Goal: Navigation & Orientation: Understand site structure

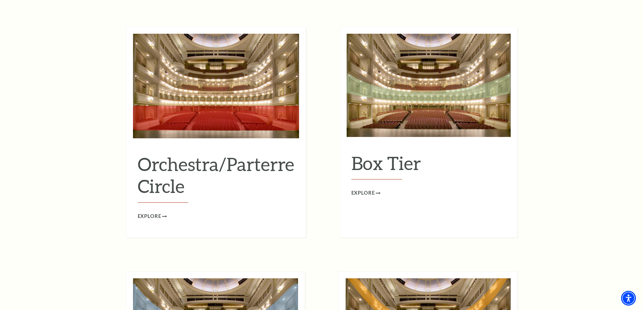
scroll to position [911, 0]
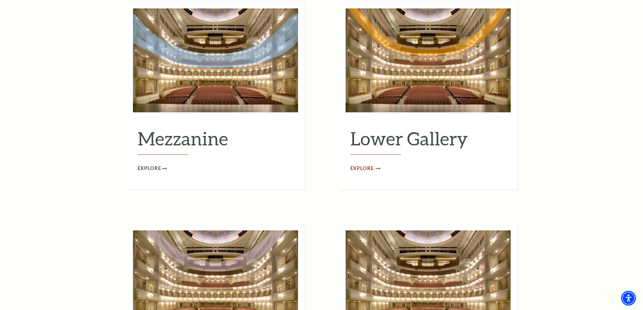
click at [368, 164] on span "Explore" at bounding box center [363, 168] width 24 height 8
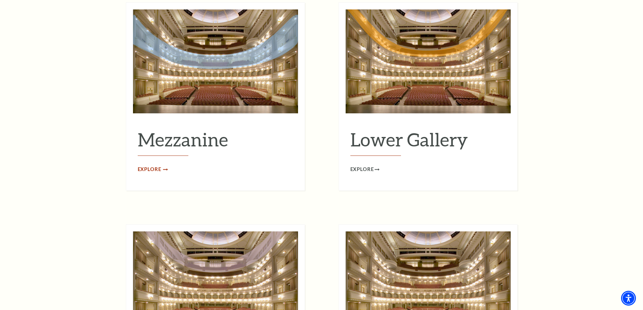
click at [151, 165] on span "Explore" at bounding box center [150, 169] width 24 height 8
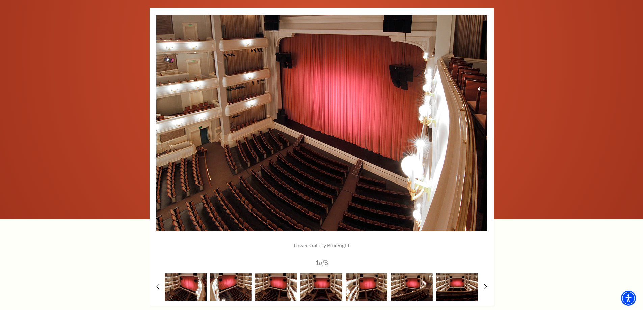
scroll to position [608, 0]
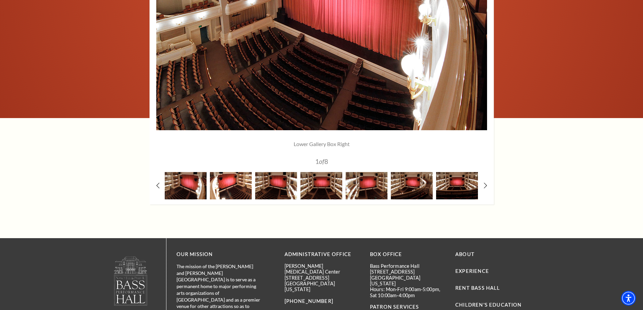
click at [231, 186] on img at bounding box center [231, 185] width 42 height 27
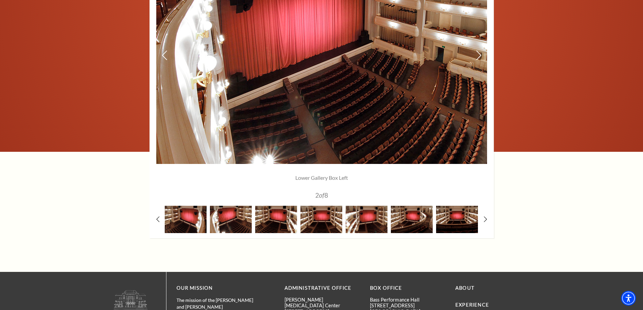
scroll to position [540, 0]
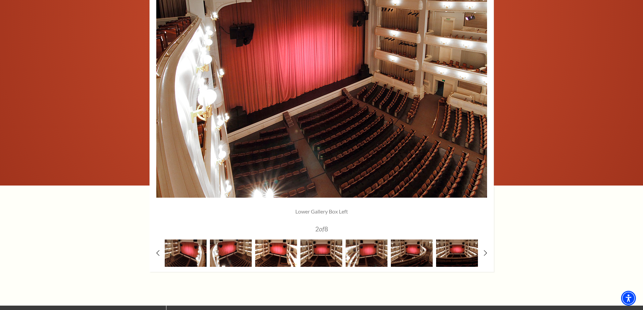
click at [270, 253] on img at bounding box center [276, 253] width 42 height 27
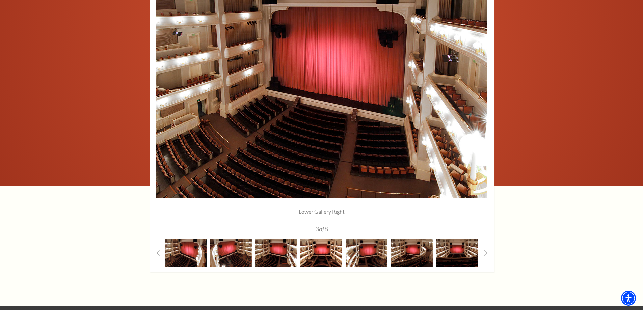
click at [321, 255] on img at bounding box center [322, 253] width 42 height 27
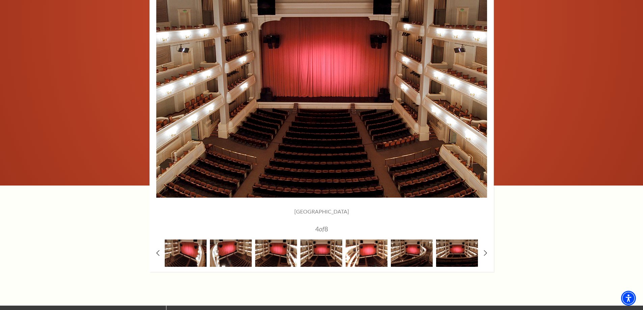
click at [368, 255] on img at bounding box center [367, 253] width 42 height 27
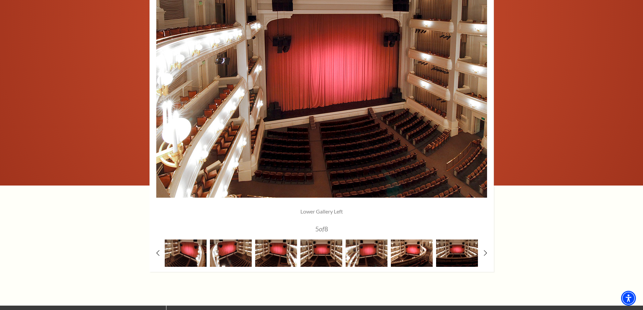
click at [410, 251] on img at bounding box center [412, 253] width 42 height 27
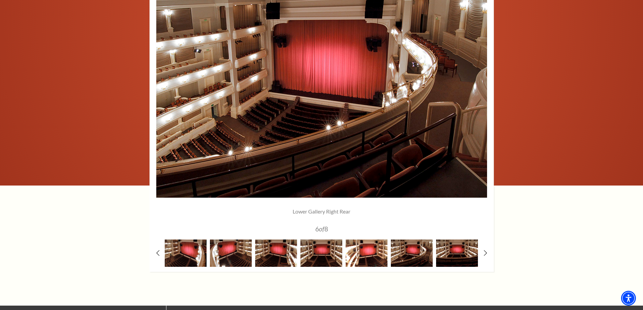
click at [367, 252] on img at bounding box center [367, 253] width 42 height 27
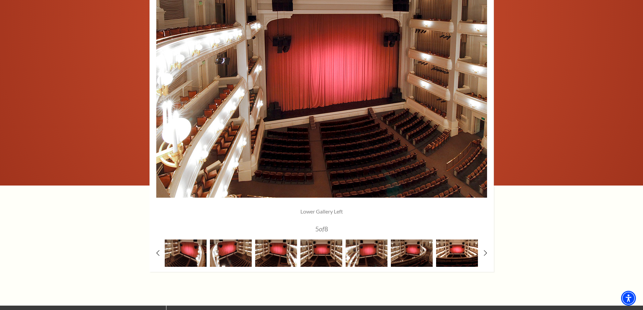
click at [453, 251] on img at bounding box center [457, 253] width 42 height 27
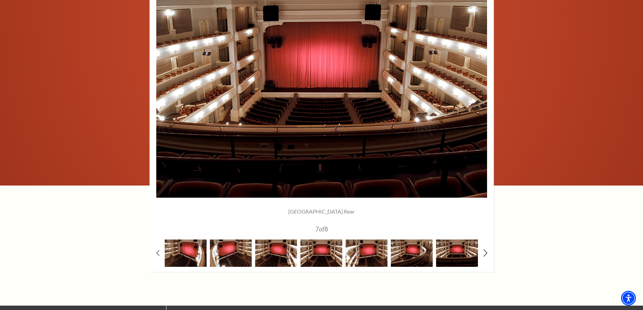
click at [487, 254] on use at bounding box center [486, 253] width 4 height 7
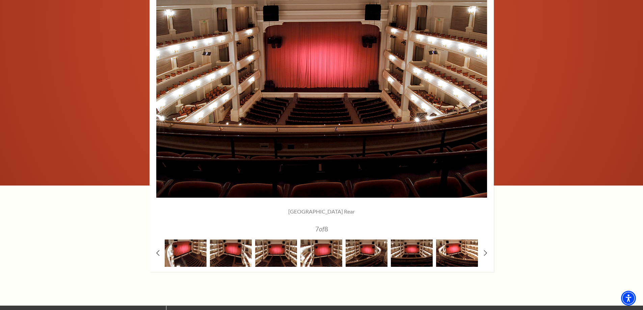
click at [458, 260] on img at bounding box center [457, 253] width 42 height 27
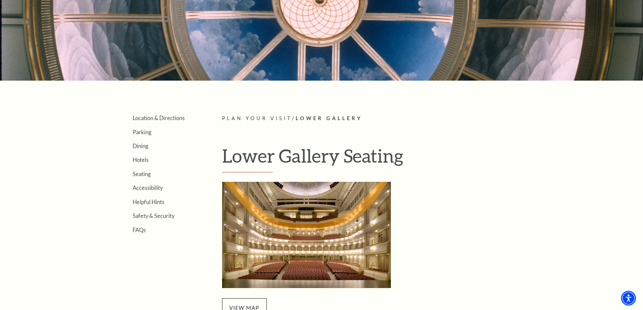
scroll to position [68, 0]
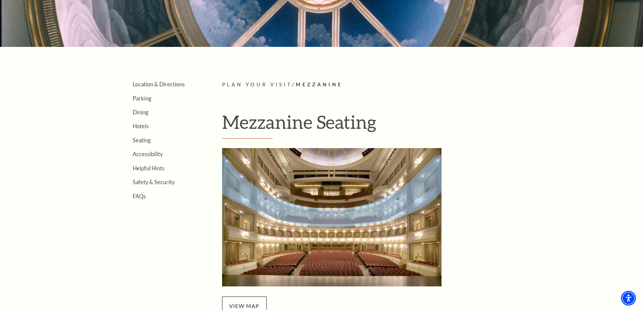
scroll to position [236, 0]
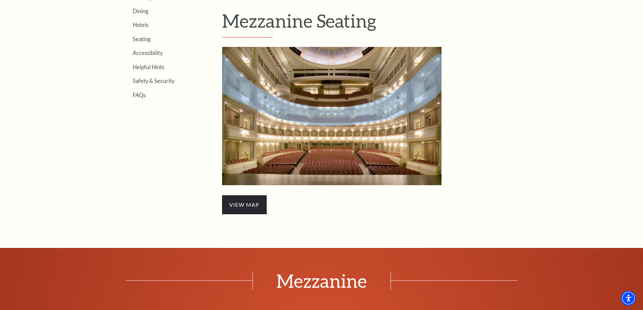
click at [239, 206] on span "view map" at bounding box center [244, 205] width 45 height 19
click at [239, 205] on span "view map" at bounding box center [244, 205] width 45 height 19
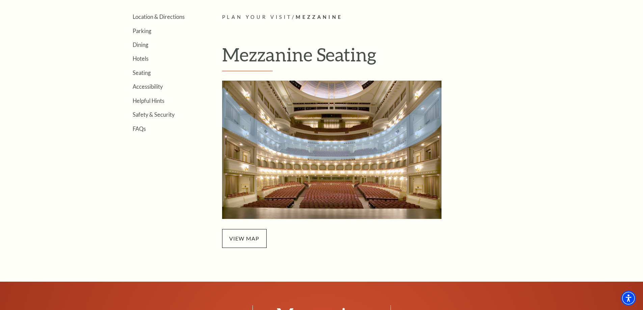
scroll to position [169, 0]
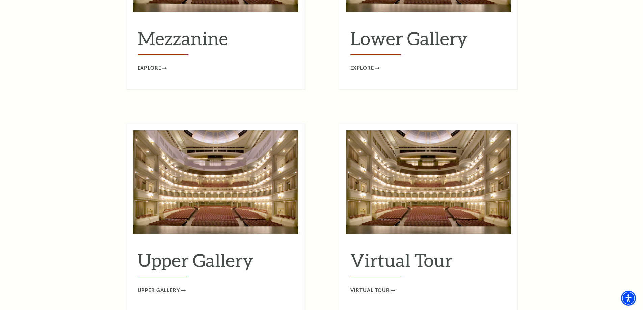
scroll to position [1146, 0]
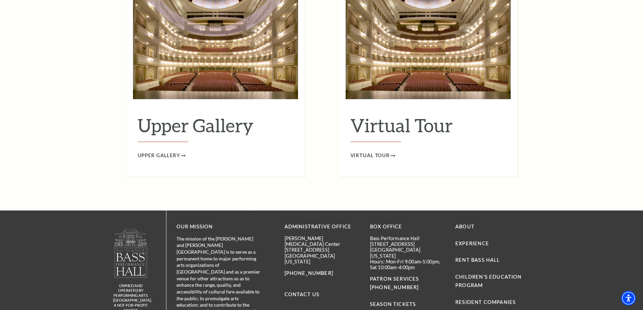
click at [387, 152] on span "Virtual Tour" at bounding box center [371, 156] width 40 height 8
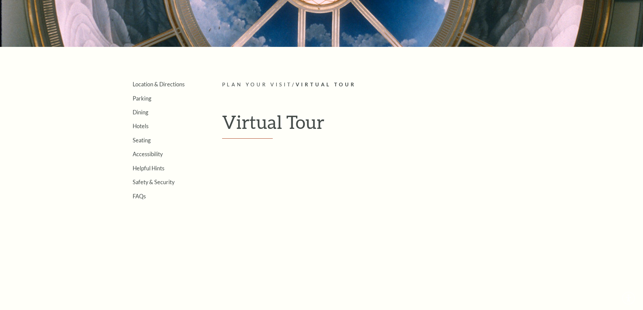
scroll to position [236, 0]
